Goal: Obtain resource: Download file/media

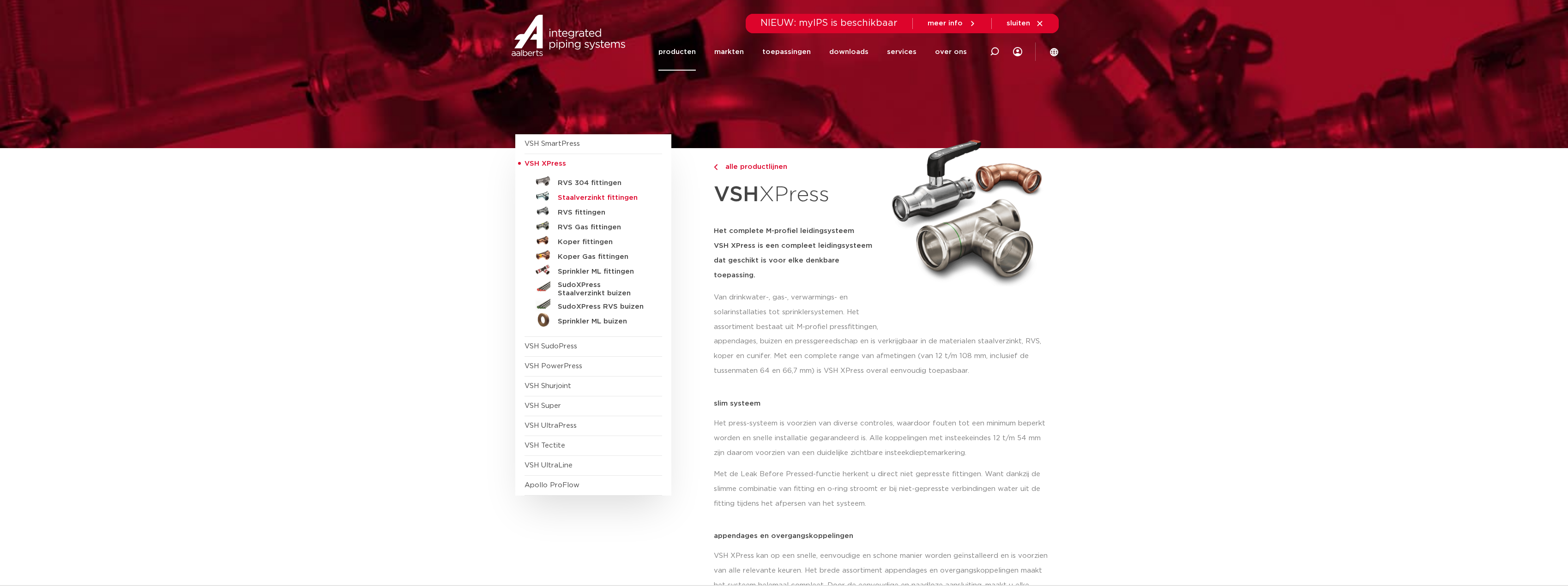
click at [601, 197] on h5 "Staalverzinkt fittingen" at bounding box center [603, 198] width 91 height 9
click at [606, 286] on h5 "SudoXPress Staalverzinkt buizen" at bounding box center [603, 289] width 91 height 16
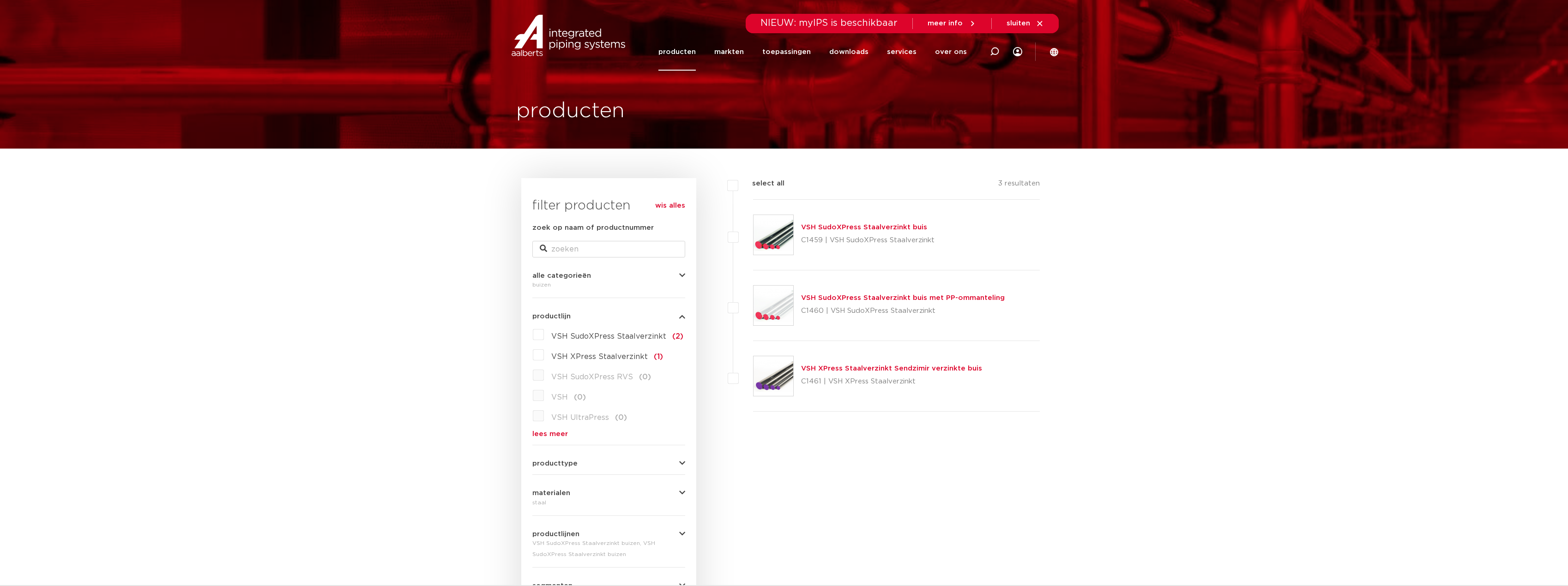
click at [781, 238] on img at bounding box center [773, 234] width 40 height 40
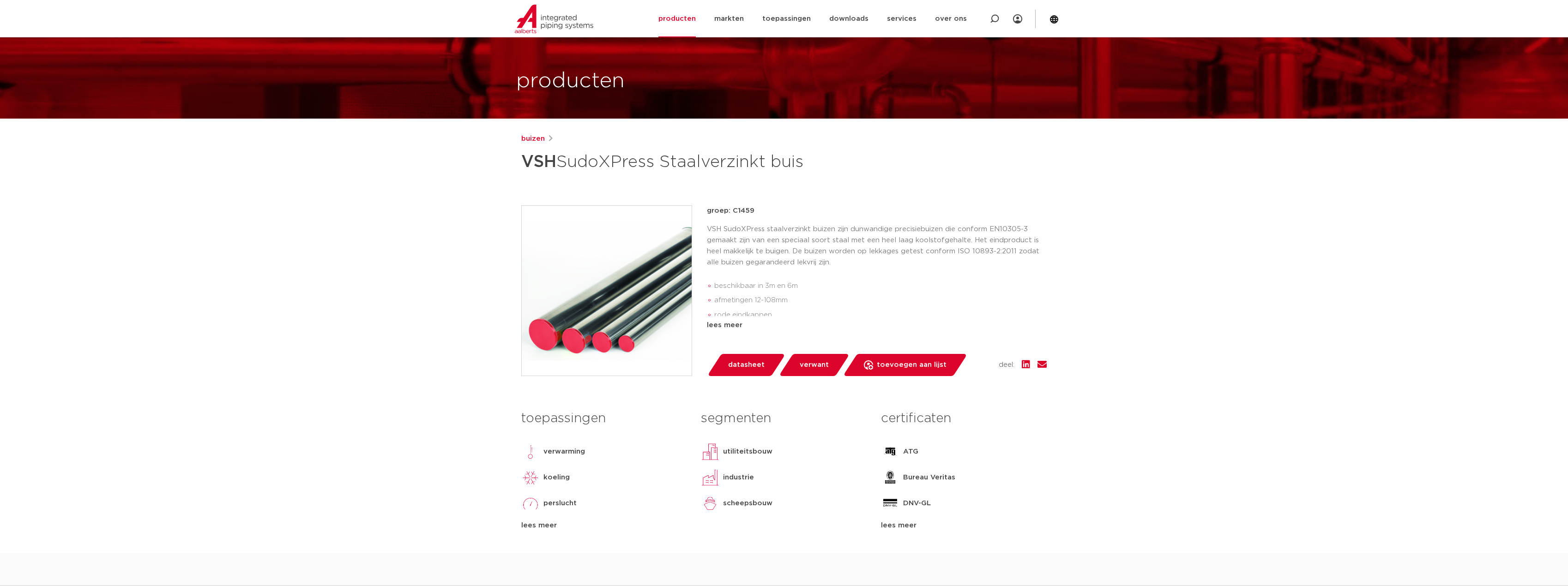
scroll to position [46, 0]
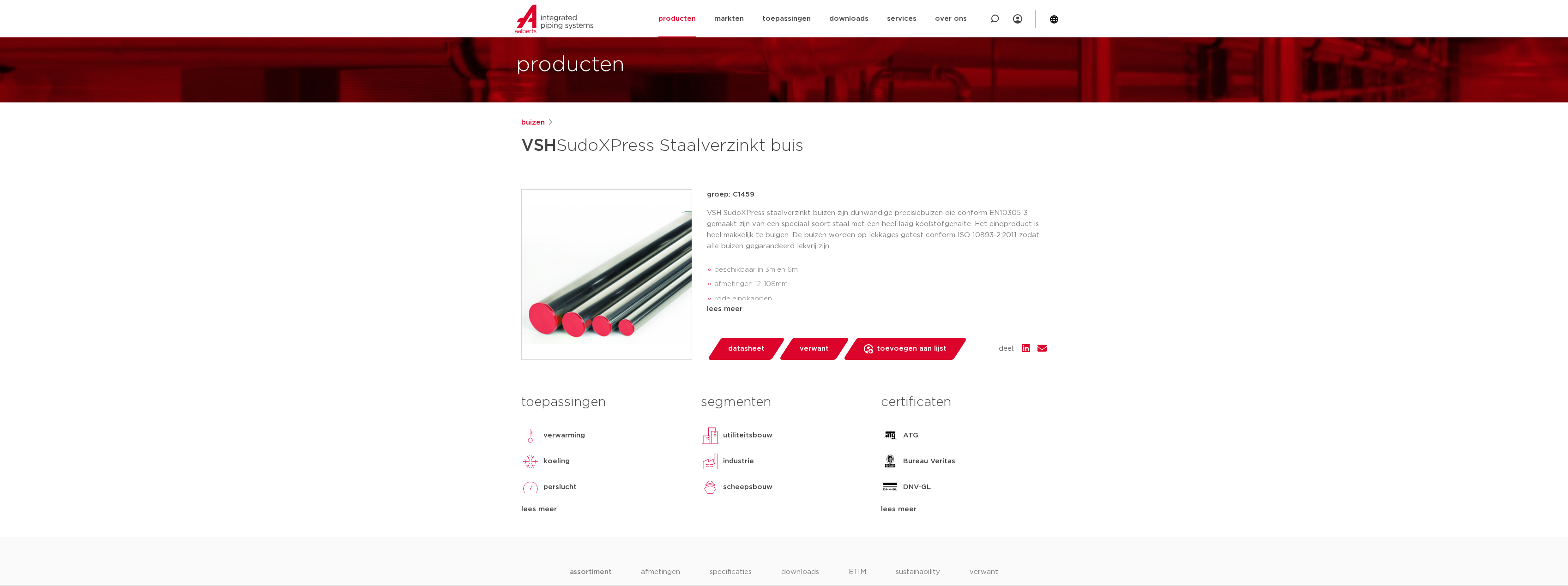
click at [744, 346] on span "datasheet" at bounding box center [746, 349] width 37 height 15
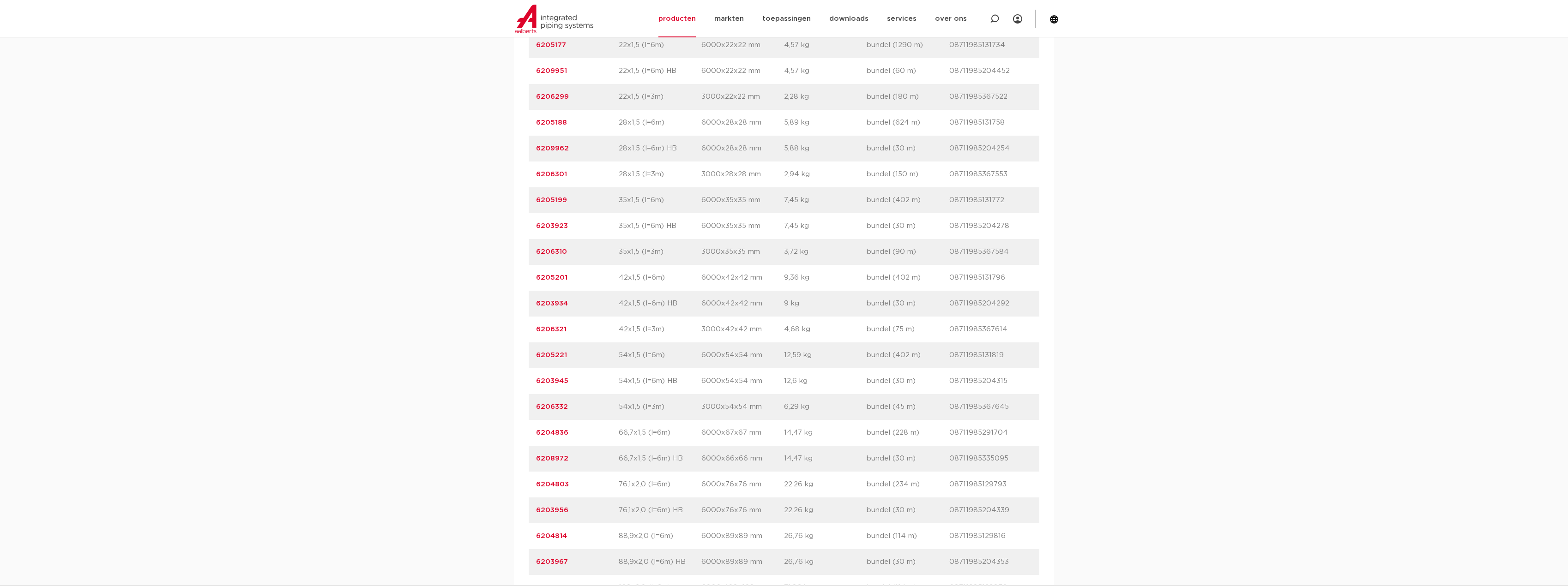
scroll to position [923, 0]
